Goal: Task Accomplishment & Management: Use online tool/utility

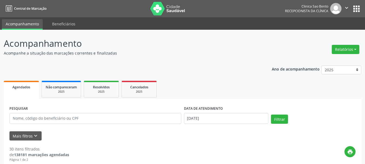
click at [345, 8] on icon "" at bounding box center [346, 8] width 6 height 6
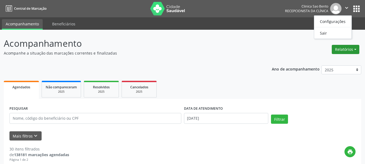
click at [348, 50] on button "Relatórios" at bounding box center [346, 49] width 28 height 9
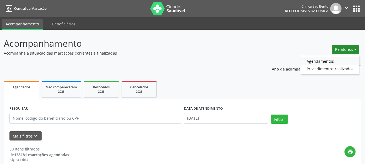
click at [325, 60] on link "Agendamentos" at bounding box center [330, 61] width 58 height 8
select select "7"
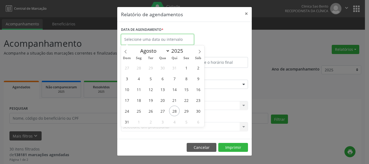
click at [171, 36] on input "text" at bounding box center [157, 39] width 73 height 11
click at [187, 111] on span "29" at bounding box center [186, 111] width 11 height 11
type input "[DATE]"
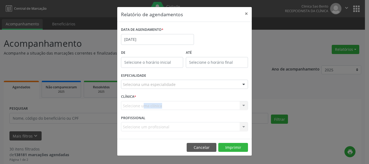
click at [187, 111] on div "CLÍNICA * Selecione uma clínica Nenhum resultado encontrado para: " " Não há ne…" at bounding box center [185, 103] width 130 height 21
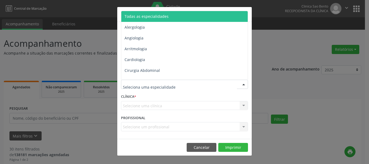
click at [188, 85] on div at bounding box center [184, 84] width 127 height 9
click at [186, 17] on span "Todas as especialidades" at bounding box center [184, 16] width 127 height 11
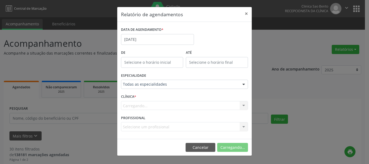
click at [186, 17] on span "Todas as especialidades" at bounding box center [184, 16] width 127 height 11
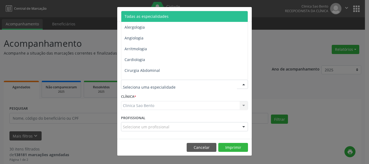
click at [163, 15] on span "Todas as especialidades" at bounding box center [146, 16] width 44 height 5
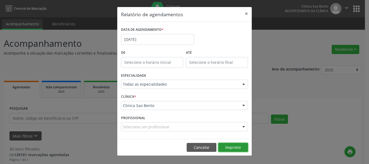
click at [237, 145] on button "Imprimir" at bounding box center [233, 147] width 30 height 9
